Goal: Obtain resource: Download file/media

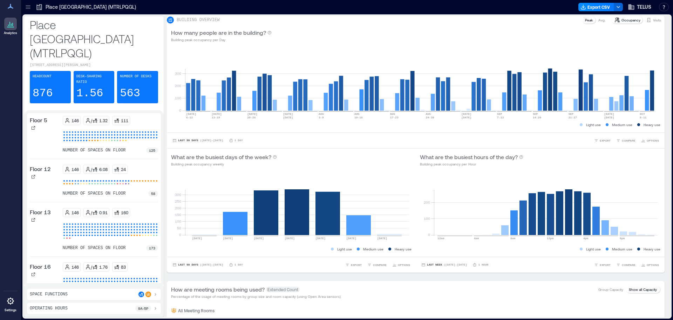
click at [27, 8] on icon at bounding box center [28, 7] width 7 height 7
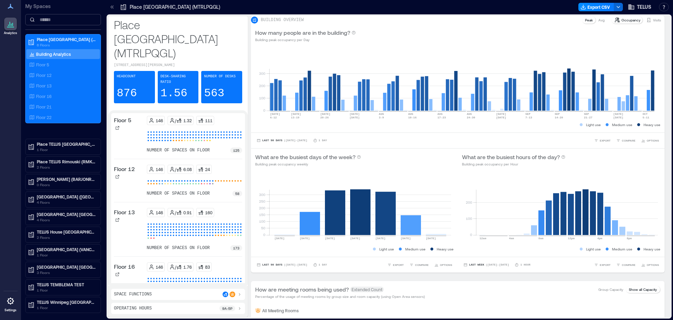
click at [57, 18] on input at bounding box center [63, 19] width 76 height 11
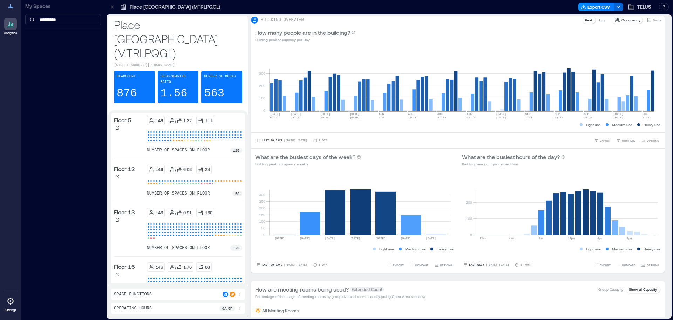
drag, startPoint x: 150, startPoint y: 8, endPoint x: 144, endPoint y: 8, distance: 6.0
click at [150, 8] on p "Place [GEOGRAPHIC_DATA] (MTRLPQGL)" at bounding box center [175, 7] width 90 height 7
click at [113, 8] on icon at bounding box center [113, 6] width 2 height 3
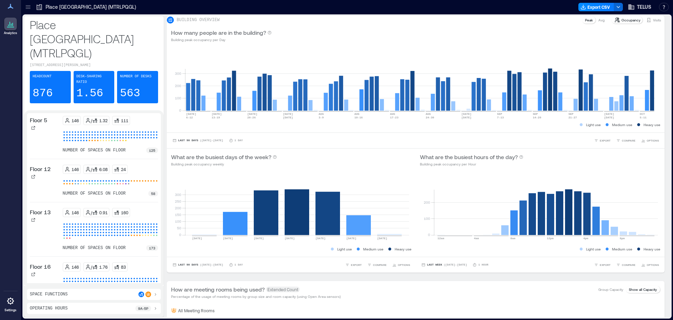
click at [27, 6] on icon at bounding box center [28, 7] width 7 height 7
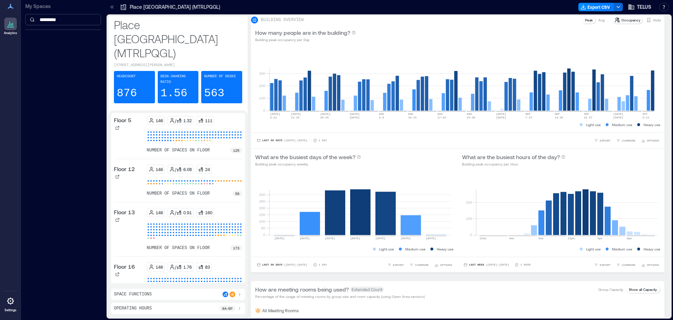
click at [76, 23] on input "*********" at bounding box center [63, 19] width 76 height 11
drag, startPoint x: 74, startPoint y: 21, endPoint x: 31, endPoint y: 22, distance: 43.2
click at [31, 22] on input "*********" at bounding box center [63, 19] width 76 height 11
type input "***"
click at [13, 27] on icon at bounding box center [10, 24] width 8 height 8
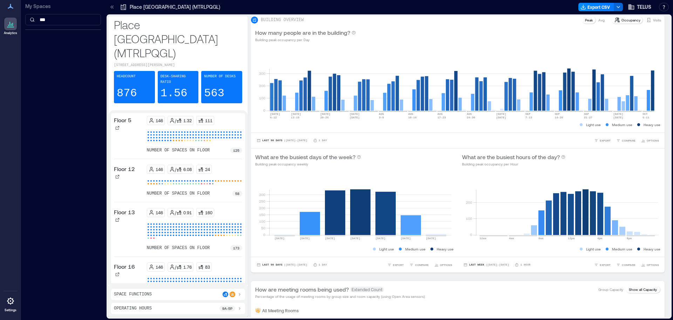
click at [10, 26] on icon at bounding box center [9, 24] width 1 height 4
click at [8, 7] on icon at bounding box center [10, 6] width 8 height 8
drag, startPoint x: 54, startPoint y: 20, endPoint x: 21, endPoint y: 22, distance: 32.7
click at [21, 22] on div "My Spaces ***" at bounding box center [63, 17] width 84 height 34
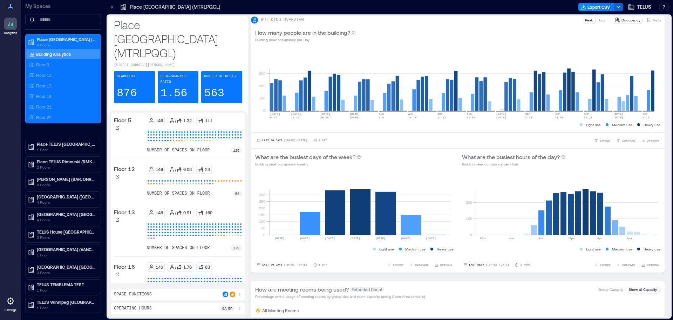
click at [10, 93] on div "Analytics Settings" at bounding box center [10, 160] width 21 height 320
click at [64, 250] on p "[GEOGRAPHIC_DATA] (VANCBC01)" at bounding box center [66, 249] width 59 height 6
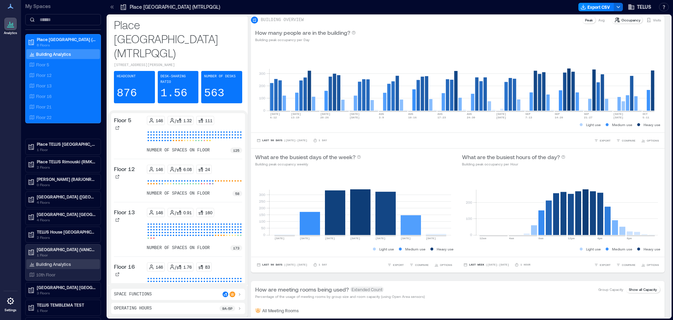
click at [54, 263] on p "Building Analytics" at bounding box center [53, 264] width 35 height 6
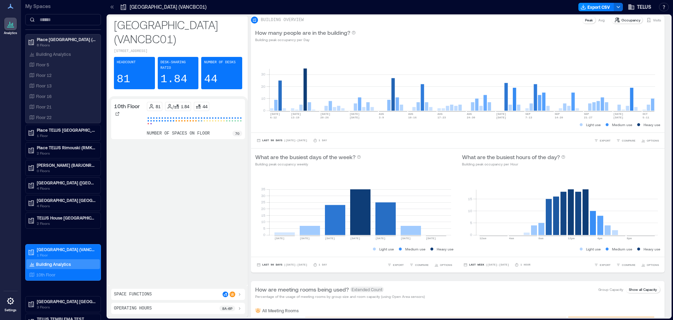
click at [180, 6] on p "[GEOGRAPHIC_DATA] (VANCBC01)" at bounding box center [168, 7] width 77 height 7
click at [133, 68] on div "Headcount 81" at bounding box center [134, 73] width 41 height 32
click at [199, 6] on p "[GEOGRAPHIC_DATA] (VANCBC01)" at bounding box center [168, 7] width 77 height 7
click at [643, 5] on span "TELUS" at bounding box center [644, 7] width 14 height 7
click at [538, 11] on div at bounding box center [394, 6] width 364 height 11
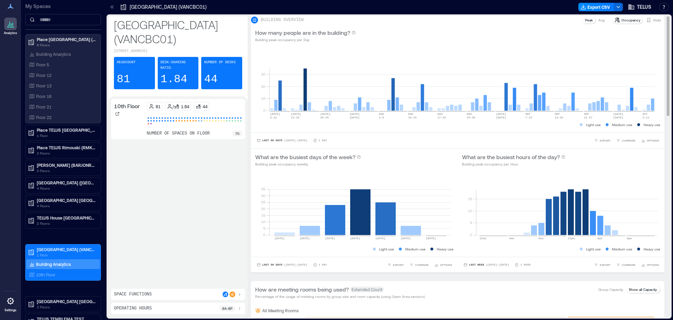
click at [622, 23] on p "Occupancy" at bounding box center [631, 20] width 19 height 6
click at [154, 8] on p "[GEOGRAPHIC_DATA] (VANCBC01)" at bounding box center [168, 7] width 77 height 7
click at [126, 103] on p "10th Floor" at bounding box center [127, 106] width 26 height 8
click at [173, 130] on p "number of spaces on floor" at bounding box center [178, 133] width 63 height 6
click at [228, 130] on div "number of spaces on floor 70" at bounding box center [195, 133] width 96 height 6
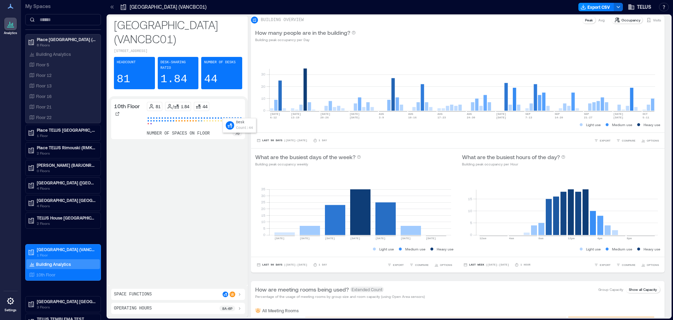
click at [224, 116] on div at bounding box center [224, 117] width 3 height 3
click at [127, 96] on div "10th Floor 81 / 1.84 44 number of spaces on floor 70" at bounding box center [178, 190] width 140 height 189
click at [154, 25] on p "[GEOGRAPHIC_DATA] (VANCBC01)" at bounding box center [178, 32] width 128 height 28
click at [47, 273] on p "10th Floor" at bounding box center [45, 274] width 19 height 6
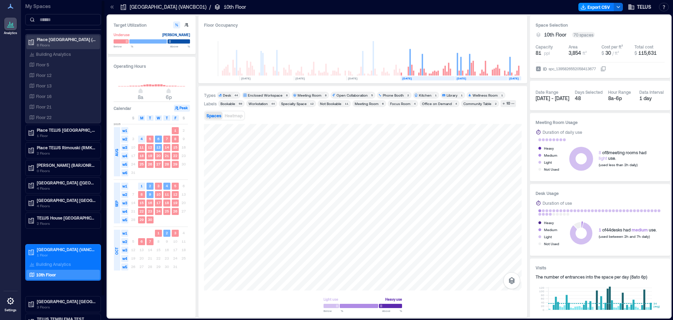
click at [59, 38] on p "Place [GEOGRAPHIC_DATA] (MTRLPQGL)" at bounding box center [66, 39] width 59 height 6
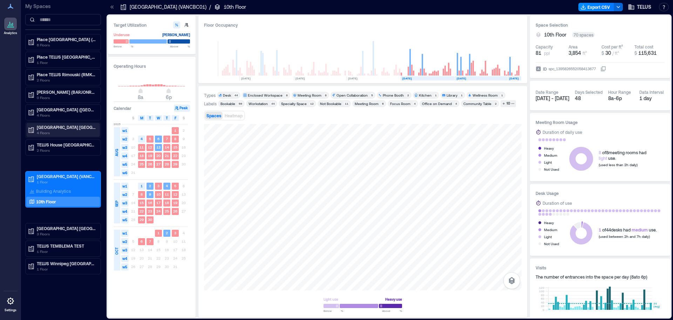
click at [64, 127] on p "[GEOGRAPHIC_DATA] [GEOGRAPHIC_DATA]-4519 (BNBYBCDW)" at bounding box center [66, 127] width 59 height 6
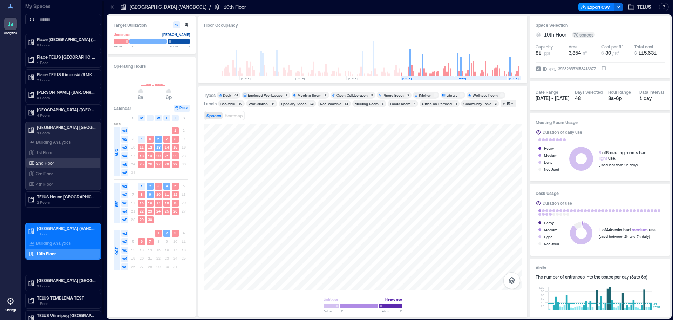
click at [45, 162] on p "2nd Floor" at bounding box center [45, 163] width 18 height 6
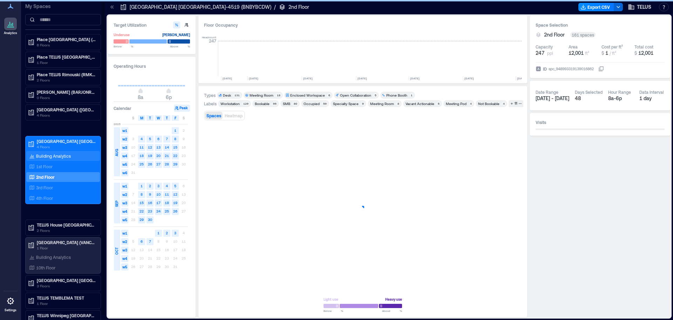
scroll to position [0, 1183]
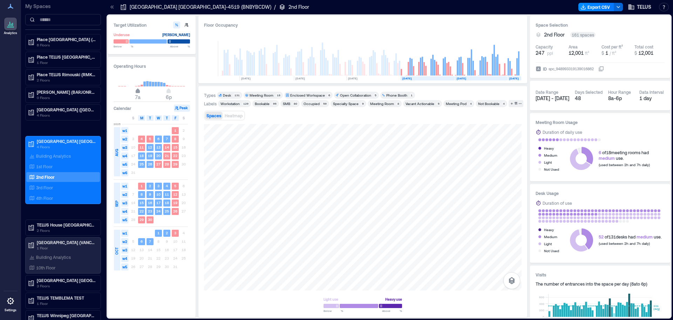
type input "*"
drag, startPoint x: 140, startPoint y: 92, endPoint x: 134, endPoint y: 91, distance: 5.7
click at [134, 91] on span "6a" at bounding box center [135, 91] width 4 height 3
type input "**"
drag, startPoint x: 168, startPoint y: 91, endPoint x: 179, endPoint y: 91, distance: 11.6
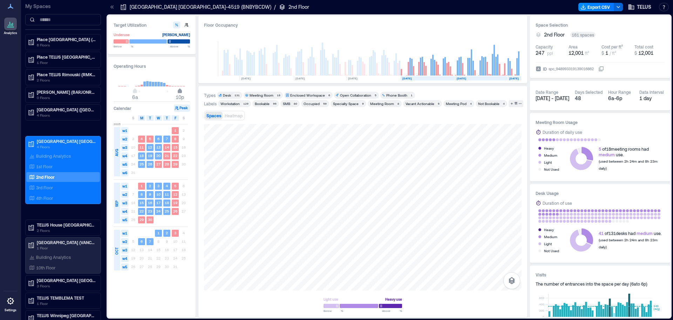
click at [179, 91] on span "10p" at bounding box center [180, 91] width 4 height 3
click at [275, 204] on div at bounding box center [363, 207] width 318 height 166
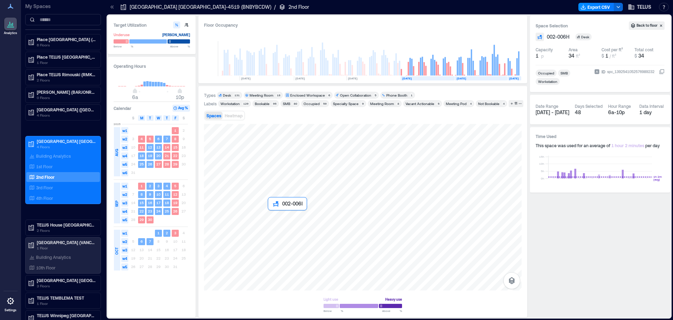
click at [286, 226] on div at bounding box center [363, 207] width 318 height 166
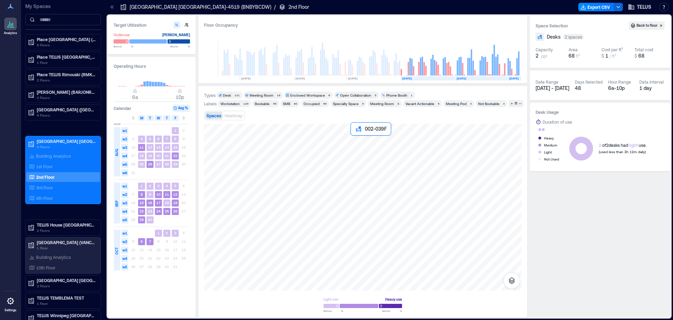
click at [357, 141] on div at bounding box center [363, 207] width 318 height 166
click at [619, 8] on icon "button" at bounding box center [619, 7] width 6 height 6
click at [597, 7] on button "Export CSV" at bounding box center [597, 7] width 36 height 8
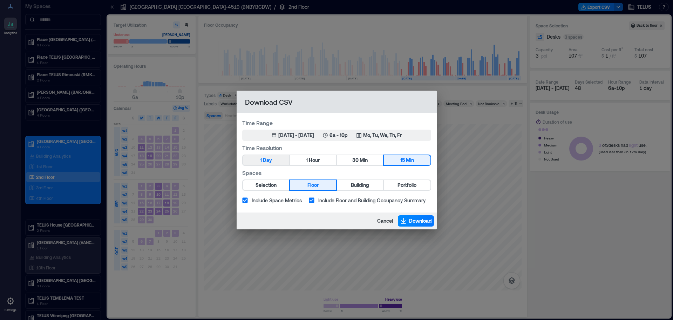
click at [267, 161] on span "Day" at bounding box center [267, 160] width 9 height 9
click at [284, 134] on div "[DATE] - [DATE]" at bounding box center [297, 135] width 36 height 7
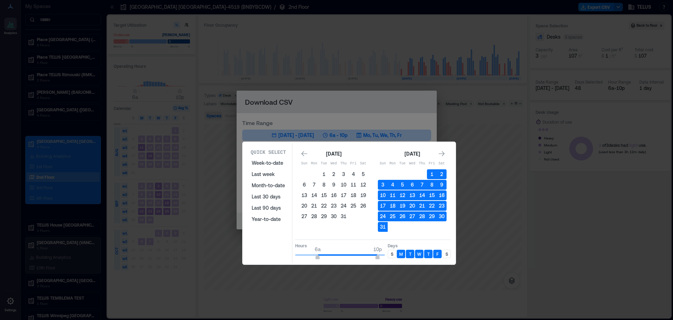
click at [306, 153] on icon "Go to previous month" at bounding box center [304, 153] width 7 height 7
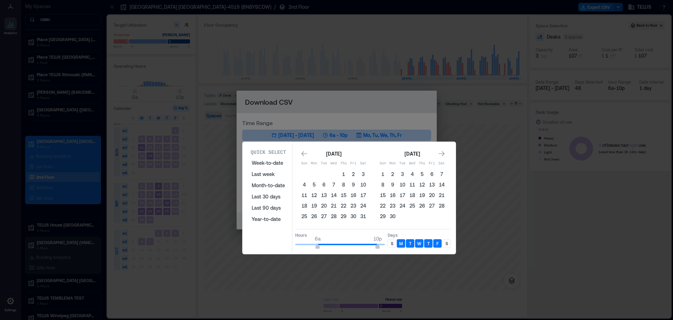
click at [306, 153] on icon "Go to previous month" at bounding box center [304, 153] width 7 height 7
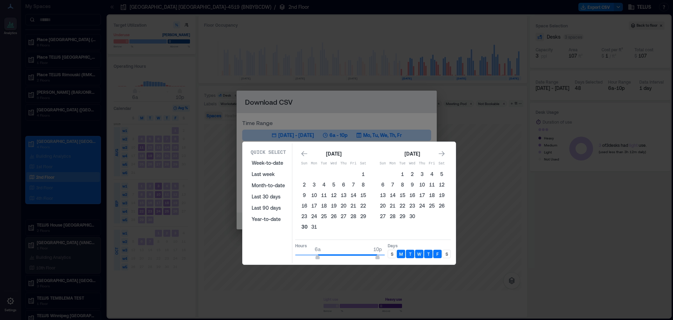
click at [306, 227] on button "30" at bounding box center [305, 227] width 10 height 10
click at [443, 153] on icon "Go to next month" at bounding box center [442, 153] width 6 height 5
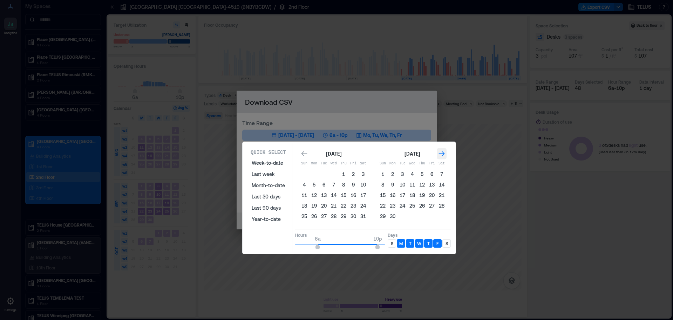
click at [443, 153] on icon "Go to next month" at bounding box center [442, 153] width 6 height 5
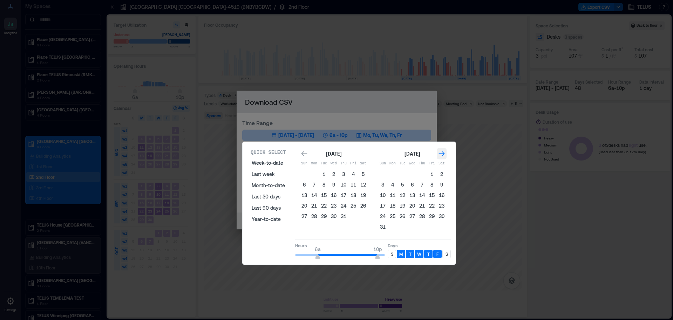
click at [443, 153] on icon "Go to next month" at bounding box center [442, 153] width 6 height 5
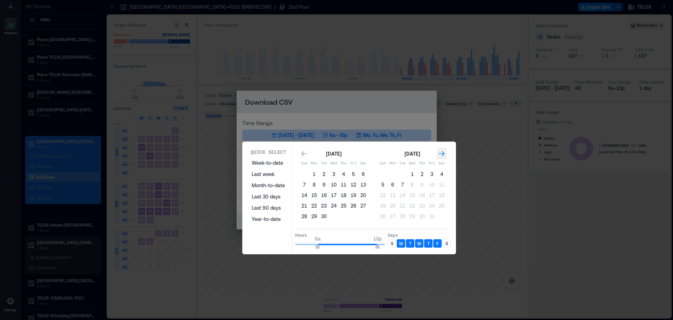
click at [443, 153] on icon "Go to next month" at bounding box center [442, 153] width 6 height 5
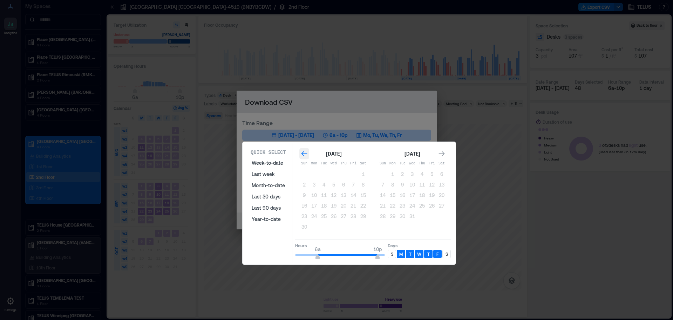
click at [306, 153] on icon "Go to previous month" at bounding box center [304, 153] width 7 height 7
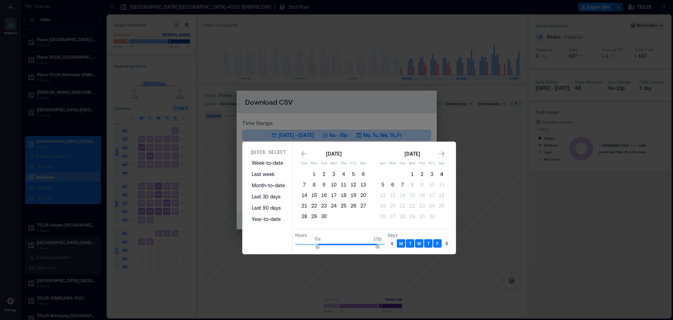
click at [442, 174] on button "4" at bounding box center [442, 174] width 10 height 10
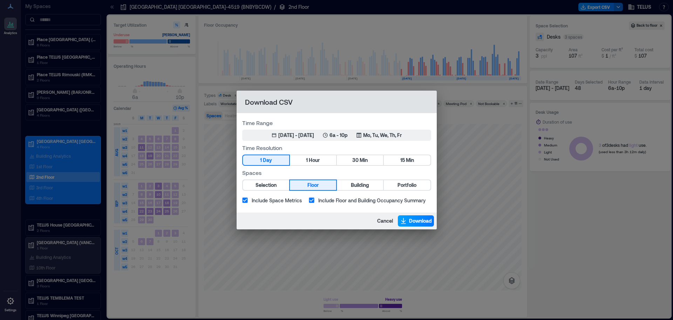
click at [417, 221] on span "Download" at bounding box center [420, 220] width 23 height 7
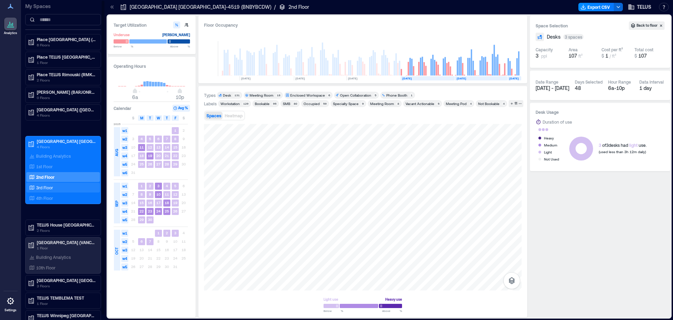
click at [47, 187] on p "3rd Floor" at bounding box center [44, 187] width 17 height 6
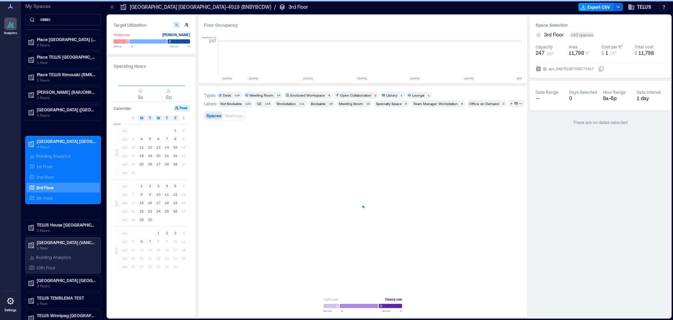
scroll to position [0, 1183]
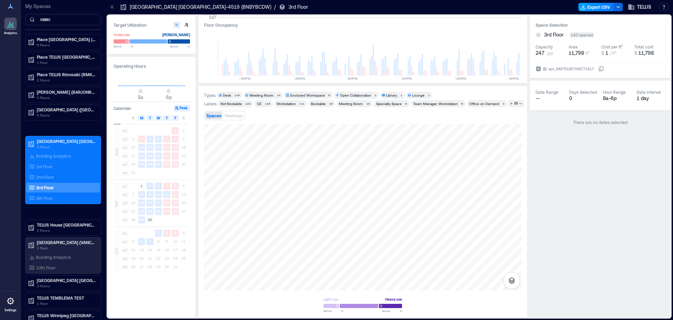
click at [599, 6] on button "Export CSV" at bounding box center [597, 7] width 36 height 8
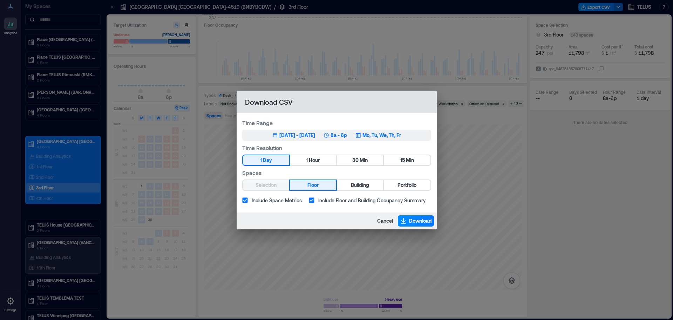
click at [287, 135] on div "[DATE] - [DATE]" at bounding box center [298, 135] width 36 height 7
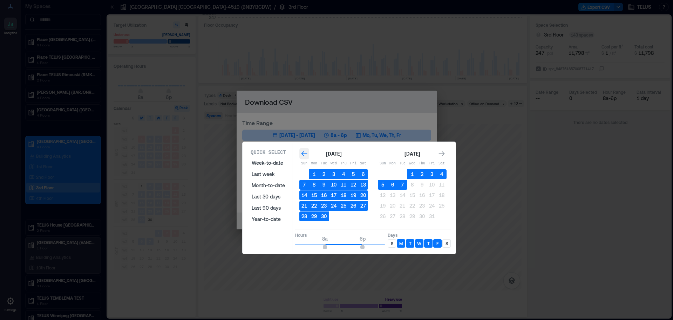
click at [303, 153] on icon "Go to previous month" at bounding box center [304, 153] width 6 height 5
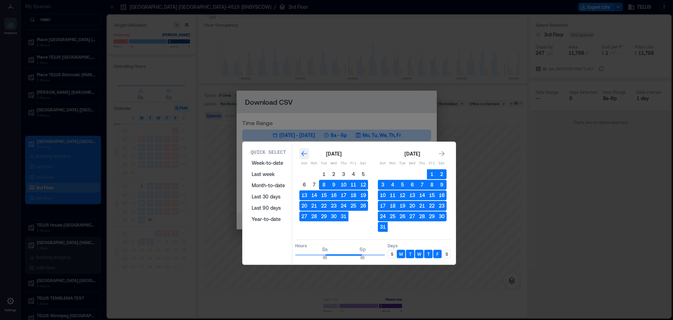
click at [303, 153] on icon "Go to previous month" at bounding box center [304, 153] width 6 height 5
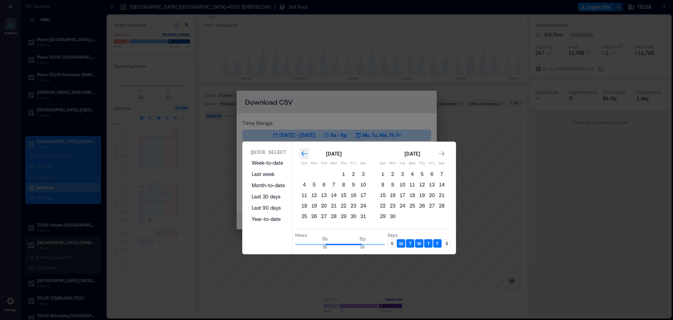
click at [303, 153] on icon "Go to previous month" at bounding box center [304, 153] width 6 height 5
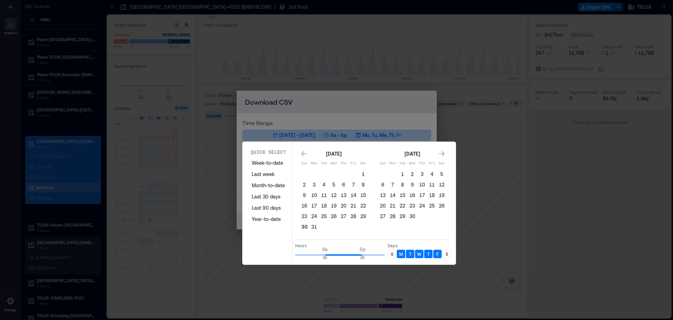
click at [305, 227] on button "30" at bounding box center [305, 227] width 10 height 10
click at [446, 153] on div "Go to next month" at bounding box center [442, 153] width 10 height 11
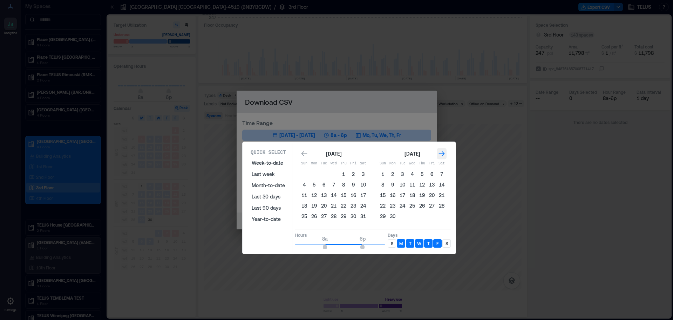
click at [446, 153] on div "Go to next month" at bounding box center [442, 153] width 10 height 11
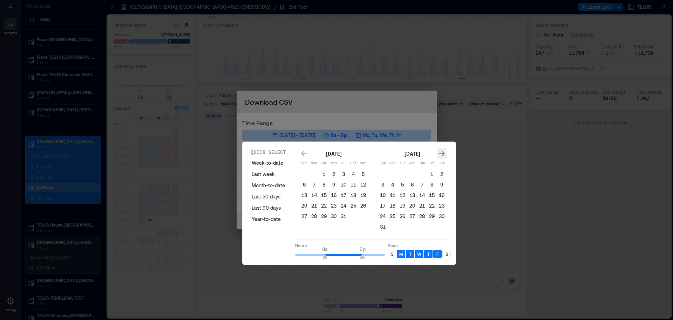
click at [446, 153] on div "Go to next month" at bounding box center [442, 153] width 10 height 11
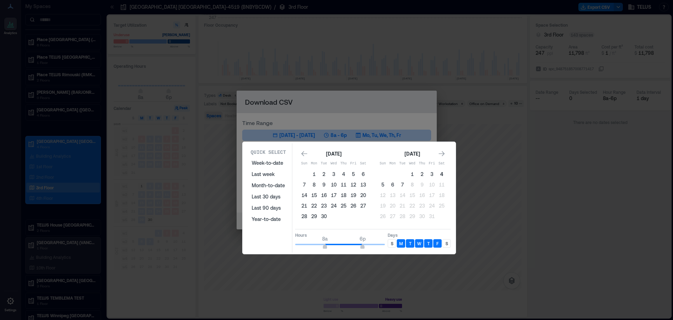
click at [441, 174] on button "4" at bounding box center [442, 174] width 10 height 10
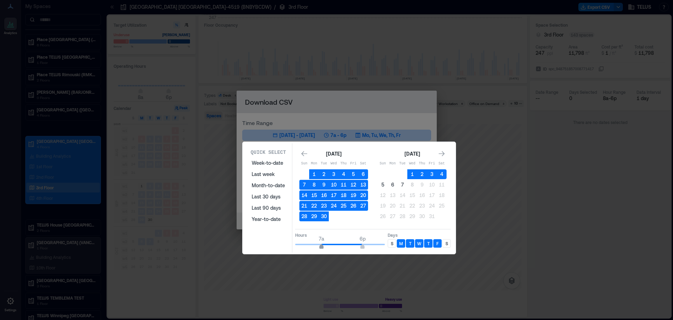
type input "*"
drag, startPoint x: 324, startPoint y: 246, endPoint x: 318, endPoint y: 246, distance: 6.7
click at [318, 246] on span "6a" at bounding box center [318, 247] width 4 height 3
drag, startPoint x: 362, startPoint y: 245, endPoint x: 365, endPoint y: 245, distance: 3.9
click at [365, 246] on span "6p" at bounding box center [363, 247] width 4 height 3
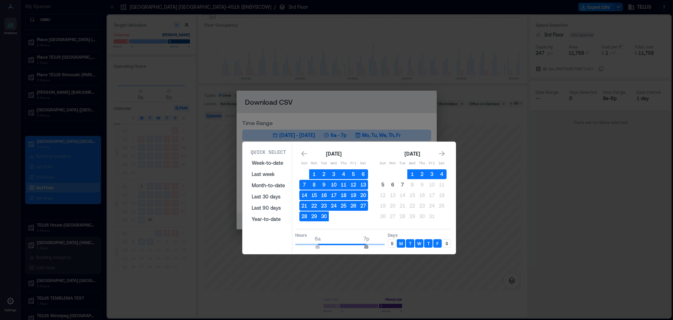
click at [365, 246] on span "7p" at bounding box center [366, 247] width 4 height 3
type input "**"
drag, startPoint x: 370, startPoint y: 245, endPoint x: 377, endPoint y: 246, distance: 7.4
click at [377, 246] on span "10p" at bounding box center [378, 247] width 4 height 3
click at [442, 151] on icon "Go to next month" at bounding box center [441, 153] width 7 height 7
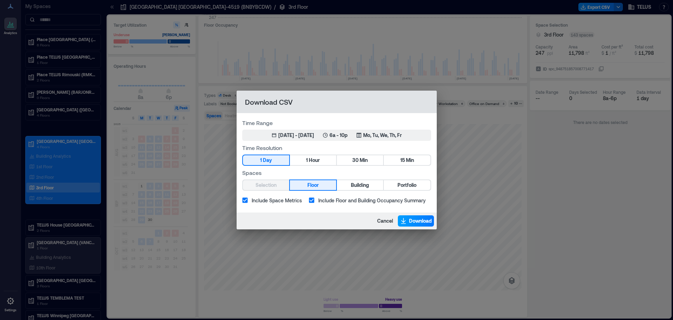
click at [408, 221] on button "Download" at bounding box center [416, 220] width 36 height 11
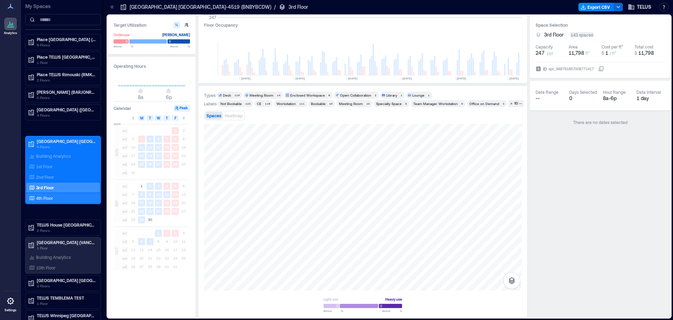
click at [49, 197] on p "4th Floor" at bounding box center [44, 198] width 17 height 6
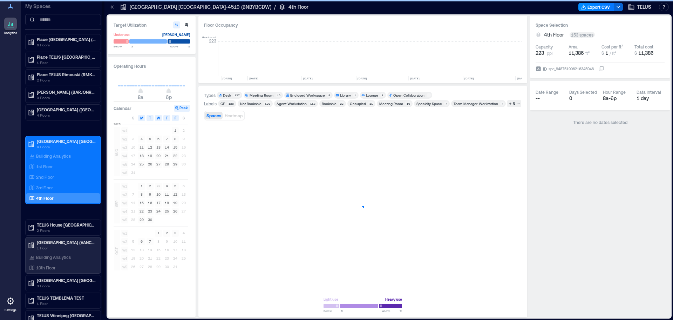
scroll to position [0, 1183]
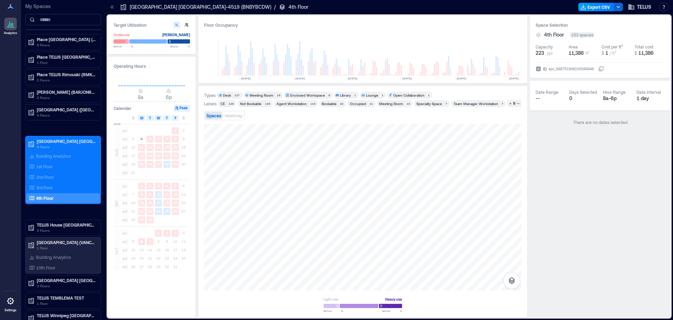
click at [600, 7] on button "Export CSV" at bounding box center [597, 7] width 36 height 8
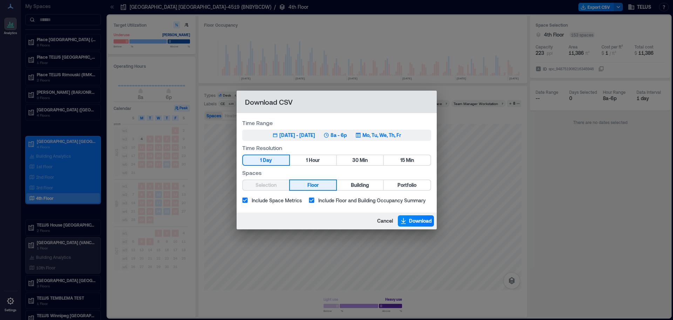
click at [283, 134] on div "[DATE] - [DATE]" at bounding box center [298, 135] width 36 height 7
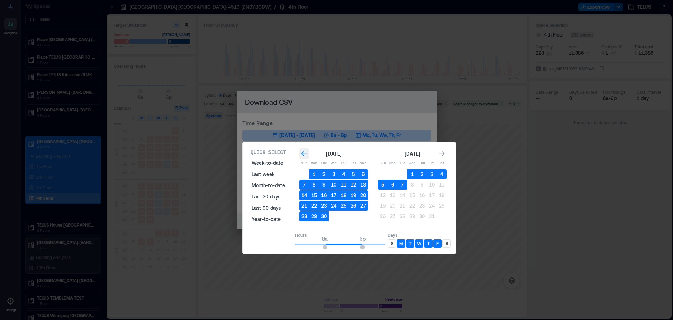
click at [305, 153] on icon "Go to previous month" at bounding box center [304, 153] width 6 height 5
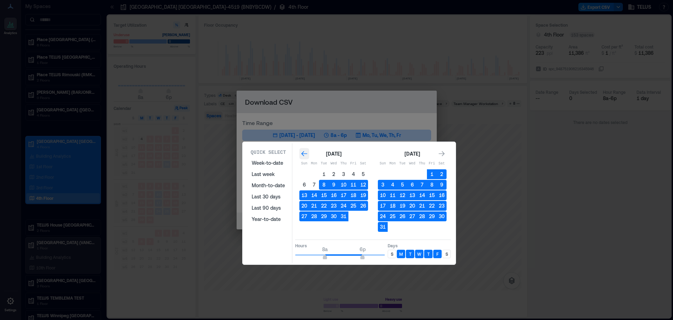
click at [305, 153] on icon "Go to previous month" at bounding box center [304, 153] width 6 height 5
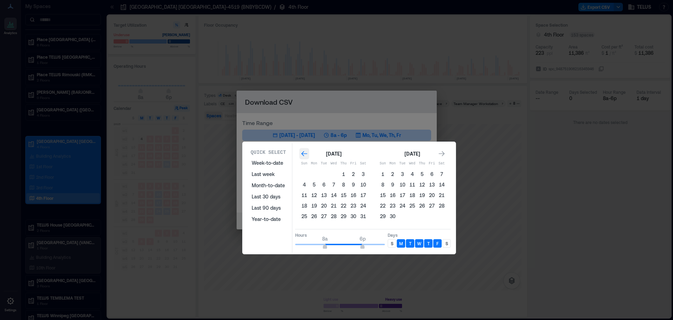
click at [305, 153] on icon "Go to previous month" at bounding box center [304, 153] width 6 height 5
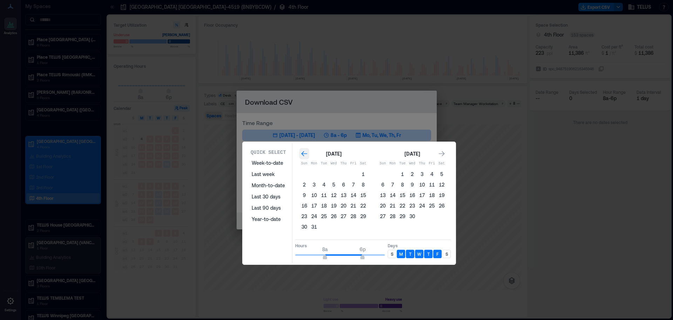
click at [305, 153] on icon "Go to previous month" at bounding box center [304, 153] width 6 height 5
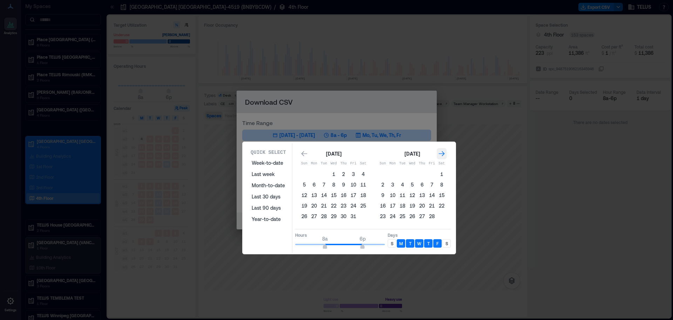
click at [442, 154] on icon "Go to next month" at bounding box center [442, 153] width 6 height 5
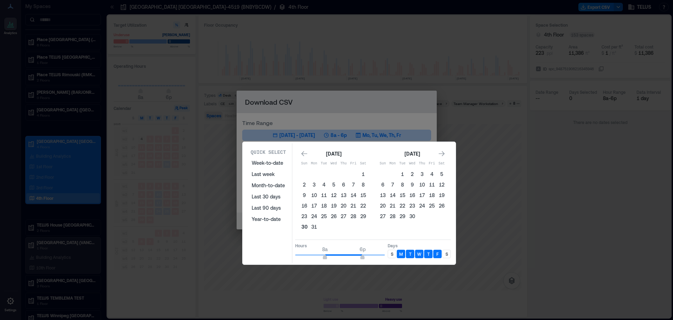
click at [304, 224] on button "30" at bounding box center [305, 227] width 10 height 10
click at [443, 153] on icon "Go to next month" at bounding box center [442, 153] width 6 height 5
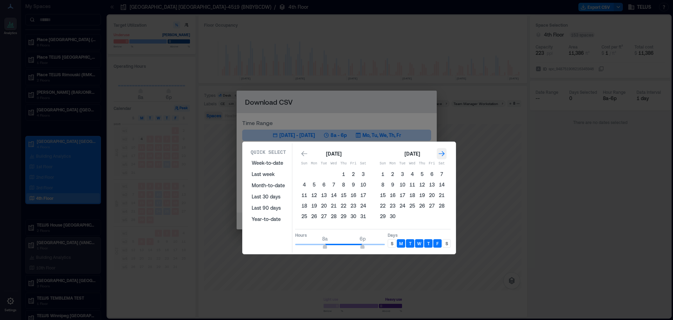
click at [443, 153] on icon "Go to next month" at bounding box center [442, 153] width 6 height 5
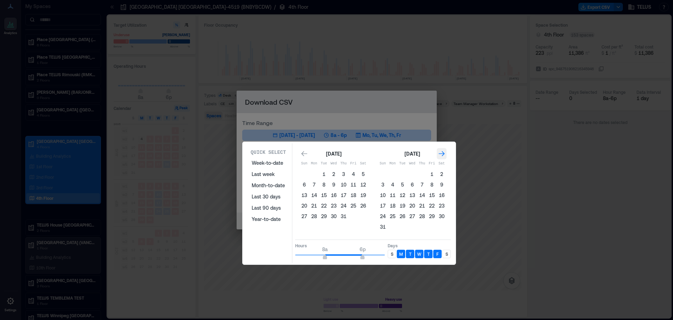
click at [443, 153] on icon "Go to next month" at bounding box center [442, 153] width 6 height 5
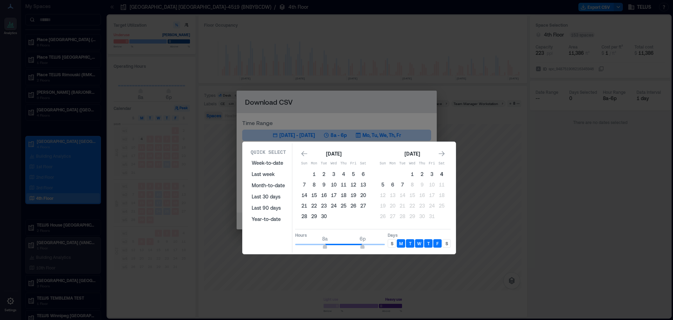
click at [442, 172] on button "4" at bounding box center [442, 174] width 10 height 10
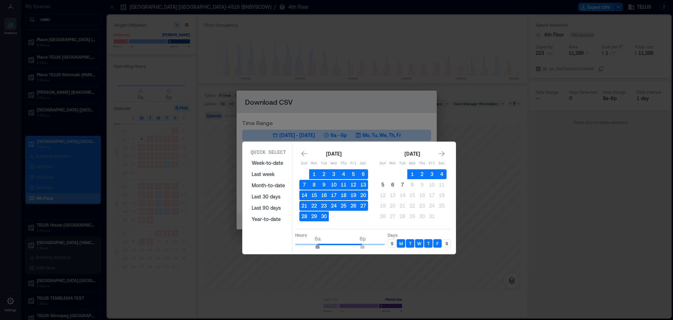
drag, startPoint x: 326, startPoint y: 245, endPoint x: 316, endPoint y: 246, distance: 9.9
click at [316, 246] on span "6a" at bounding box center [318, 247] width 4 height 3
type input "*"
drag, startPoint x: 313, startPoint y: 245, endPoint x: 318, endPoint y: 245, distance: 5.6
click at [317, 246] on span "6a" at bounding box center [318, 247] width 4 height 3
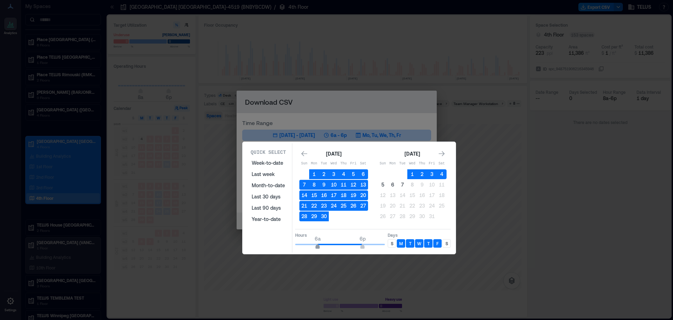
click at [319, 246] on span "6a" at bounding box center [318, 247] width 4 height 3
type input "**"
drag, startPoint x: 369, startPoint y: 245, endPoint x: 377, endPoint y: 245, distance: 8.1
click at [377, 246] on span "10p" at bounding box center [378, 247] width 4 height 3
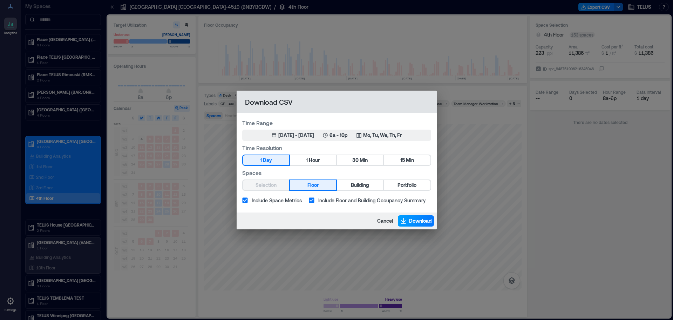
click at [420, 222] on span "Download" at bounding box center [420, 220] width 23 height 7
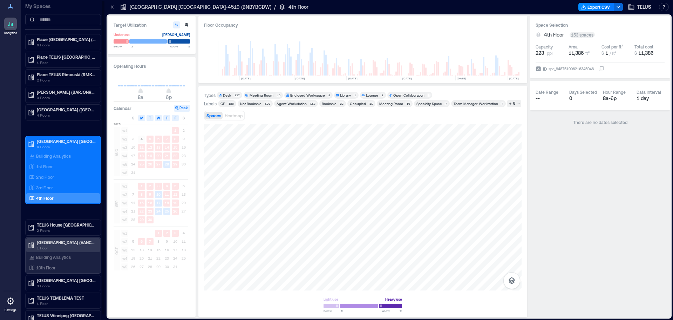
click at [63, 243] on p "[GEOGRAPHIC_DATA] (VANCBC01)" at bounding box center [66, 242] width 59 height 6
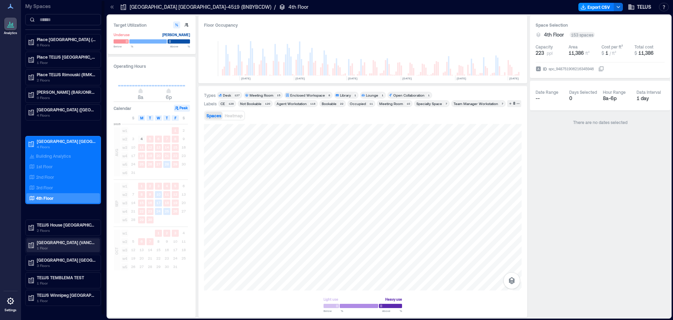
click at [60, 242] on p "[GEOGRAPHIC_DATA] (VANCBC01)" at bounding box center [66, 242] width 59 height 6
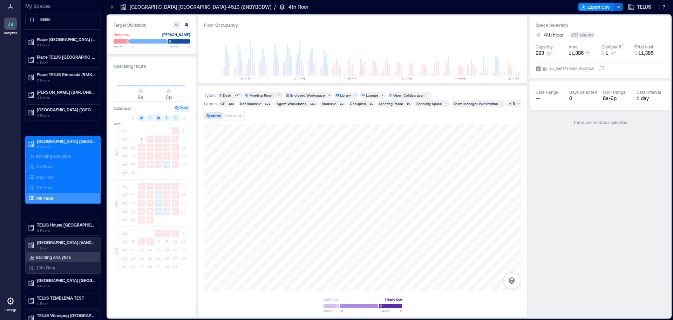
click at [48, 257] on p "Building Analytics" at bounding box center [53, 257] width 35 height 6
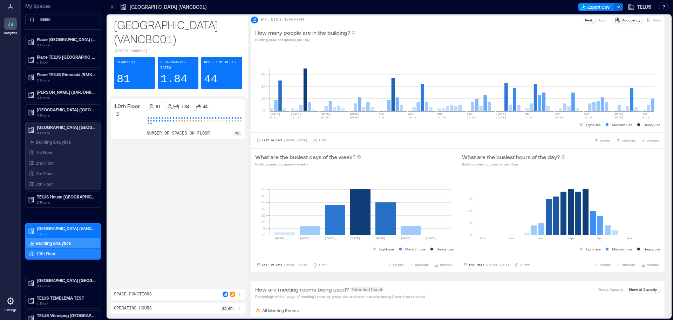
click at [44, 254] on p "10th Floor" at bounding box center [45, 253] width 19 height 6
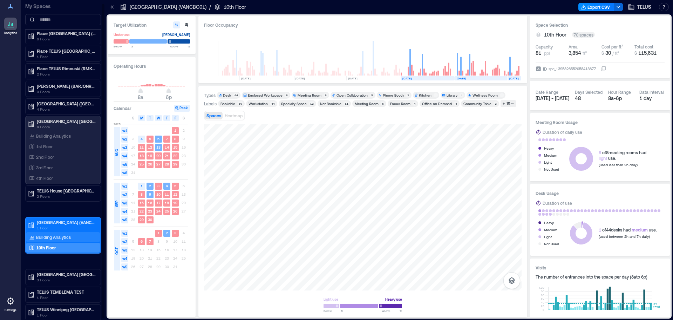
scroll to position [6, 0]
click at [13, 223] on div "Analytics Settings" at bounding box center [10, 160] width 21 height 320
click at [58, 121] on p "[GEOGRAPHIC_DATA] [GEOGRAPHIC_DATA]-4519 (BNBYBCDW)" at bounding box center [66, 121] width 59 height 6
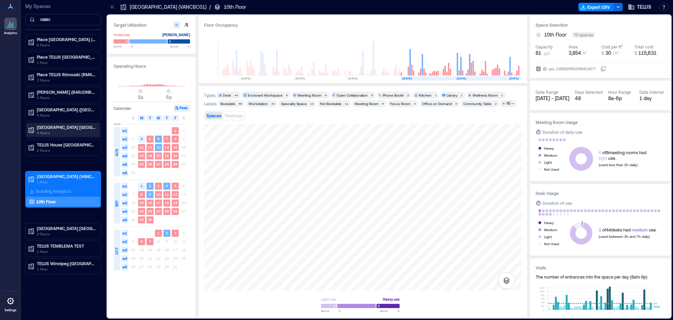
scroll to position [0, 0]
click at [60, 175] on p "[GEOGRAPHIC_DATA] (VANCBC01)" at bounding box center [66, 176] width 59 height 6
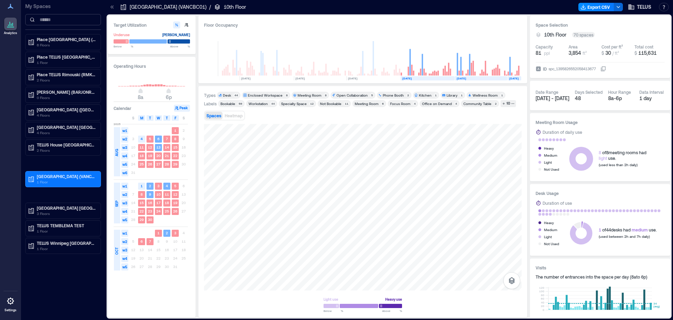
click at [56, 19] on input at bounding box center [63, 19] width 76 height 11
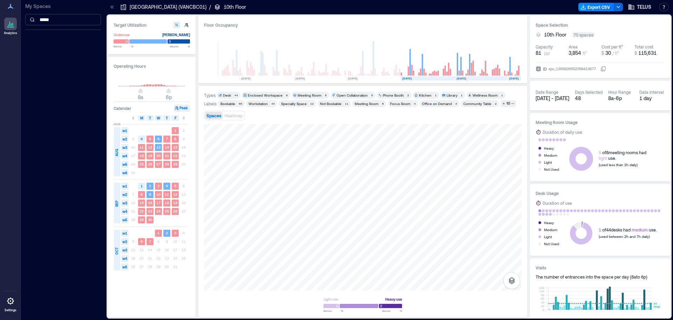
type input "******"
drag, startPoint x: 62, startPoint y: 21, endPoint x: 39, endPoint y: 21, distance: 22.5
click at [39, 21] on input "******" at bounding box center [63, 19] width 76 height 11
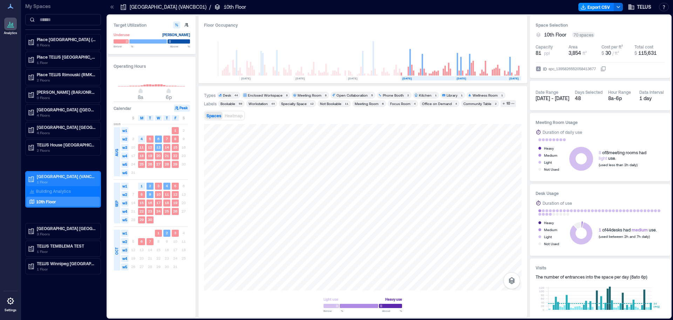
click at [57, 177] on p "[GEOGRAPHIC_DATA] (VANCBC01)" at bounding box center [66, 176] width 59 height 6
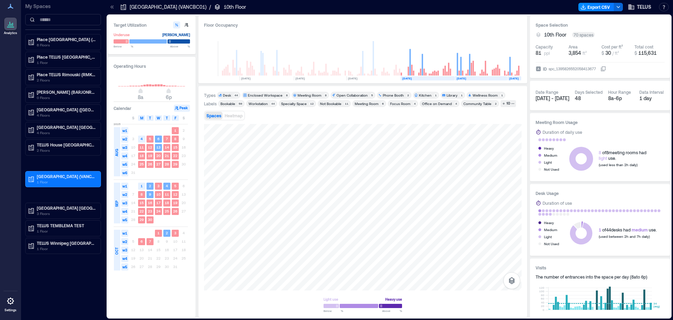
click at [58, 270] on div "My Spaces Place [GEOGRAPHIC_DATA] (MTRLPQGL) 6 Floors Place TELUS [GEOGRAPHIC_D…" at bounding box center [63, 160] width 84 height 320
click at [48, 21] on input at bounding box center [63, 19] width 76 height 11
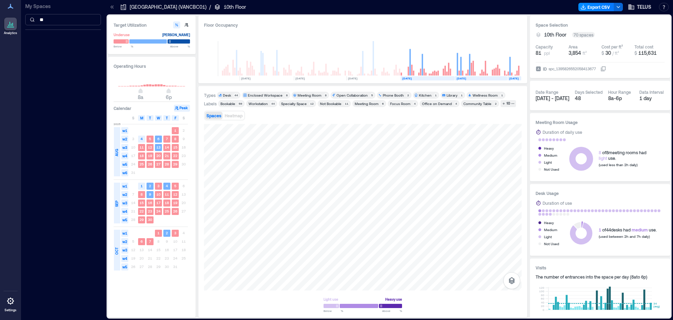
type input "*"
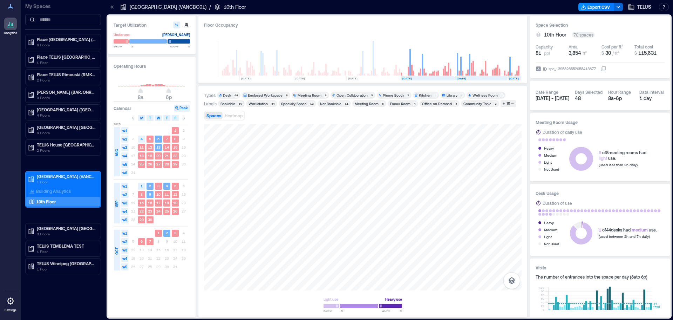
click at [39, 7] on p "My Spaces" at bounding box center [63, 6] width 76 height 7
click at [8, 7] on icon at bounding box center [10, 6] width 8 height 8
click at [43, 7] on p "My Spaces" at bounding box center [63, 6] width 76 height 7
click at [111, 5] on icon at bounding box center [112, 7] width 7 height 7
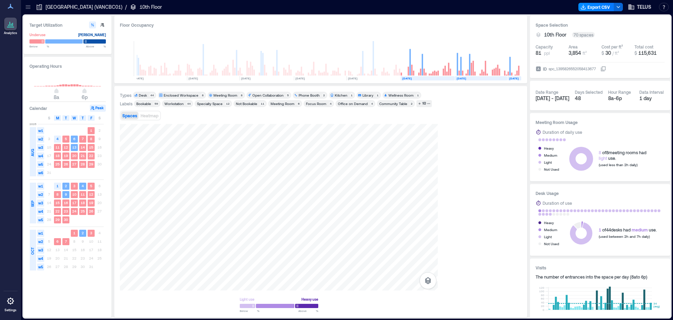
scroll to position [0, 34]
click at [28, 7] on icon at bounding box center [28, 7] width 5 height 1
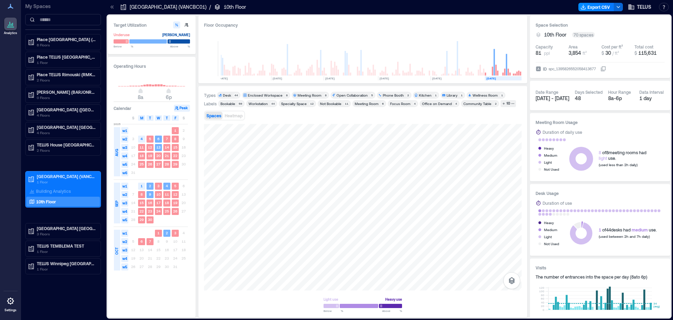
click at [9, 303] on icon at bounding box center [10, 300] width 7 height 7
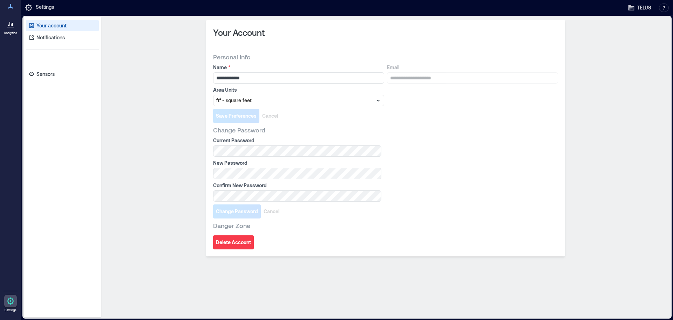
click at [13, 55] on div "Analytics Settings" at bounding box center [10, 160] width 21 height 320
click at [11, 23] on icon at bounding box center [10, 24] width 8 height 8
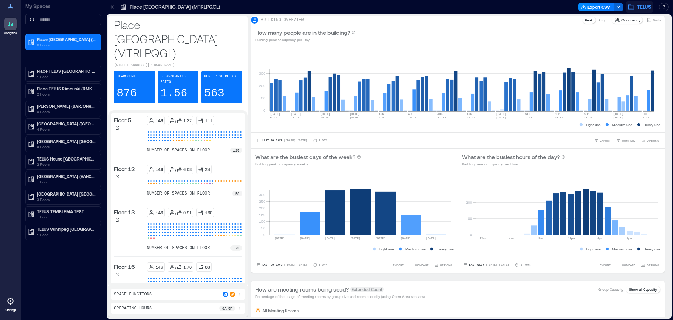
click at [638, 7] on span "TELUS" at bounding box center [644, 7] width 14 height 7
click at [13, 159] on div "Analytics Settings" at bounding box center [10, 160] width 21 height 320
click at [12, 26] on icon at bounding box center [10, 24] width 8 height 8
click at [39, 7] on p "My Spaces" at bounding box center [63, 6] width 76 height 7
click at [11, 6] on icon at bounding box center [10, 6] width 8 height 8
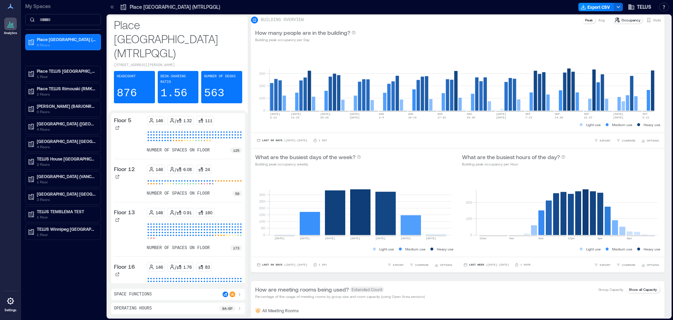
click at [136, 5] on p "Place [GEOGRAPHIC_DATA] (MTRLPQGL)" at bounding box center [175, 7] width 90 height 7
click at [61, 26] on div "My Spaces" at bounding box center [63, 15] width 76 height 30
click at [61, 21] on input at bounding box center [63, 19] width 76 height 11
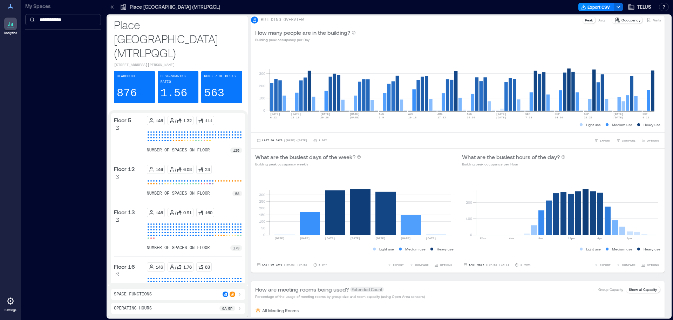
type input "**********"
drag, startPoint x: 73, startPoint y: 21, endPoint x: 35, endPoint y: 25, distance: 38.7
click at [35, 25] on input "**********" at bounding box center [63, 19] width 76 height 11
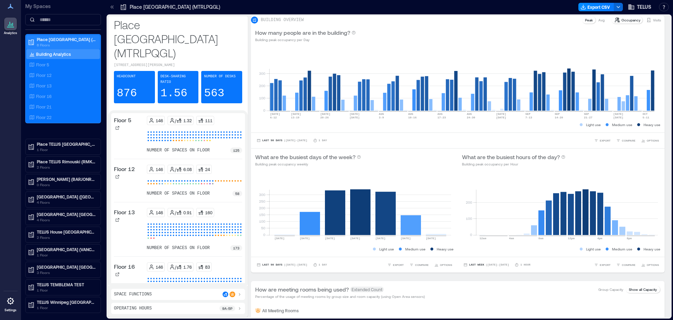
click at [51, 38] on p "Place [GEOGRAPHIC_DATA] (MTRLPQGL)" at bounding box center [66, 39] width 59 height 6
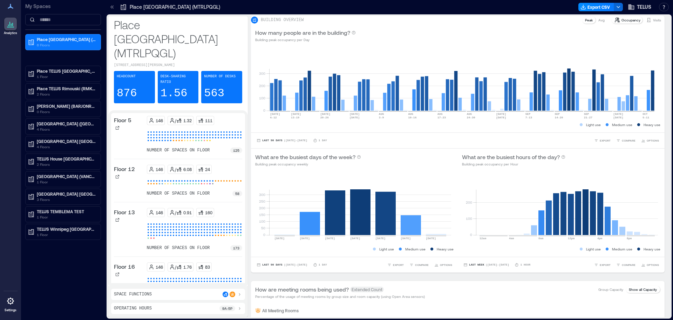
click at [68, 274] on div "My Spaces Place [GEOGRAPHIC_DATA] (MTRLPQGL) 6 Floors Place TELUS [GEOGRAPHIC_D…" at bounding box center [63, 160] width 84 height 320
